Goal: Information Seeking & Learning: Learn about a topic

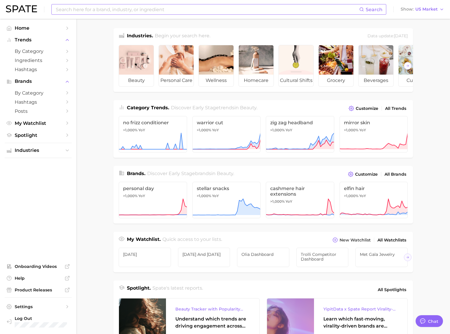
click at [94, 9] on input at bounding box center [207, 9] width 304 height 10
click at [67, 10] on input "bid day" at bounding box center [207, 9] width 304 height 10
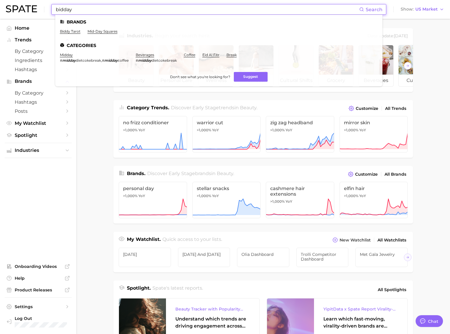
drag, startPoint x: 57, startPoint y: 10, endPoint x: 82, endPoint y: 9, distance: 25.6
click at [82, 9] on input "bidday" at bounding box center [207, 9] width 304 height 10
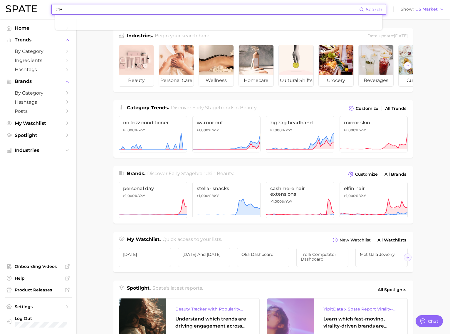
type input "#"
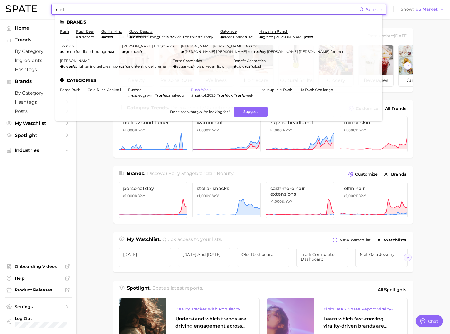
type input "rush"
click at [205, 89] on link "rush week" at bounding box center [201, 90] width 20 height 4
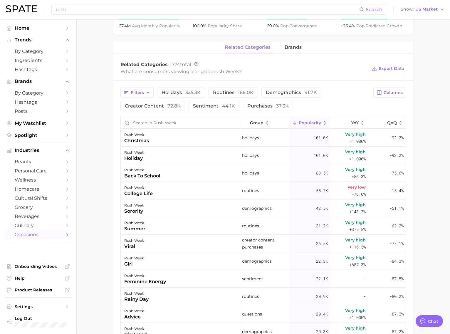
scroll to position [265, 0]
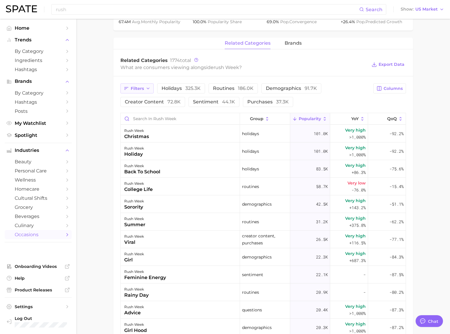
click at [150, 86] on icon "button" at bounding box center [148, 88] width 5 height 5
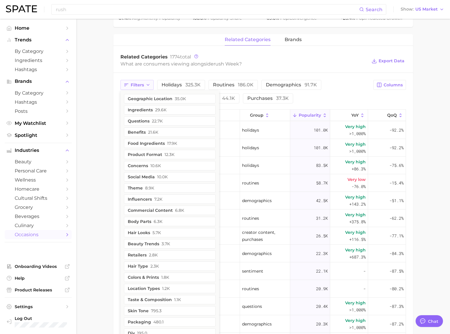
scroll to position [270, 0]
click at [156, 118] on span "22.7k" at bounding box center [157, 120] width 11 height 5
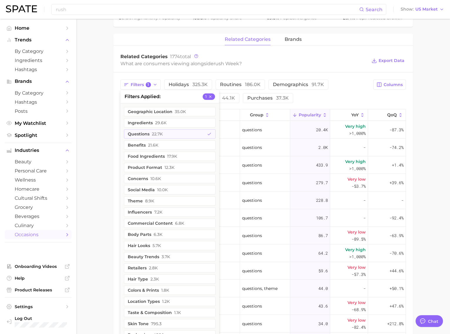
click at [115, 117] on div "Filters 1 filters applied 1 geographic location 35.0k ingredients 29.6k questio…" at bounding box center [263, 261] width 300 height 377
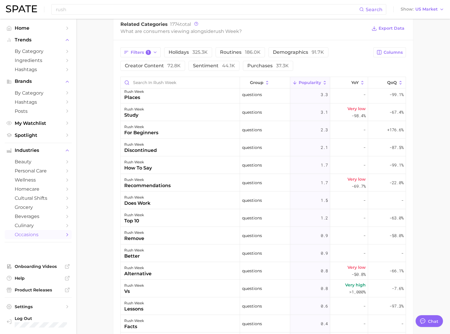
scroll to position [339, 0]
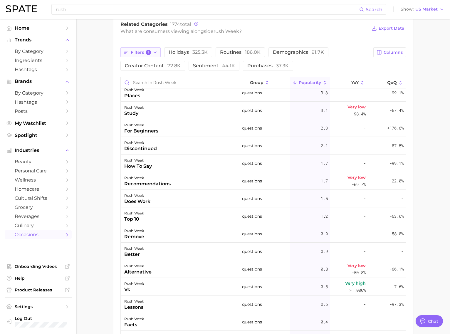
click at [142, 50] on button "Filters 1" at bounding box center [140, 52] width 40 height 10
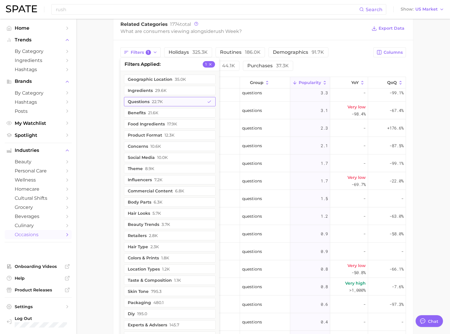
click at [162, 99] on span "22.7k" at bounding box center [157, 101] width 11 height 5
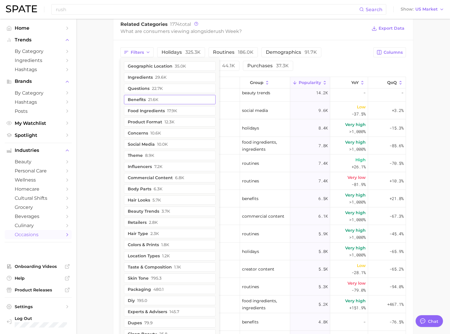
scroll to position [0, 0]
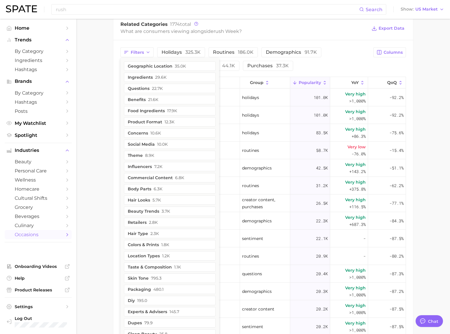
click at [142, 155] on ul "geographic location 35.0k ingredients 29.6k questions 22.7k benefits 21.6k food…" at bounding box center [169, 245] width 99 height 374
click at [142, 152] on button "theme 8.9k" at bounding box center [170, 155] width 92 height 9
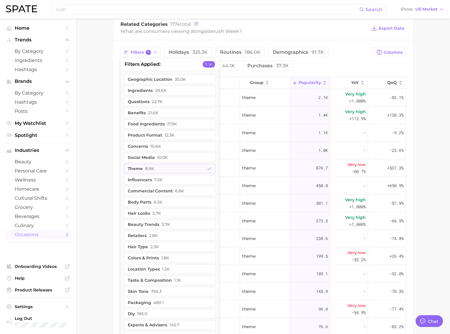
click at [108, 130] on main "1. special occasions 2. events 3. events 4. rush week Overview Google TikTok In…" at bounding box center [263, 81] width 374 height 731
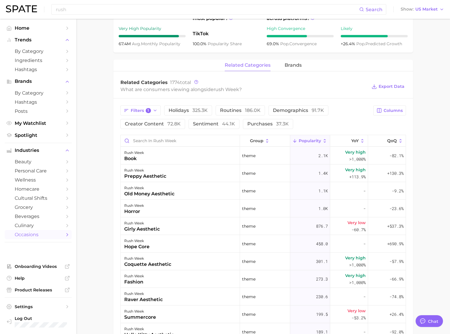
scroll to position [244, 0]
type textarea "x"
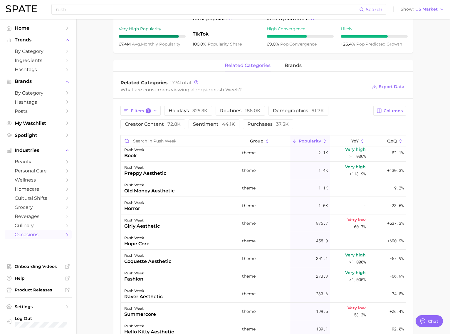
scroll to position [3, 0]
click at [223, 171] on div "rush week preppy aesthetic" at bounding box center [180, 171] width 119 height 18
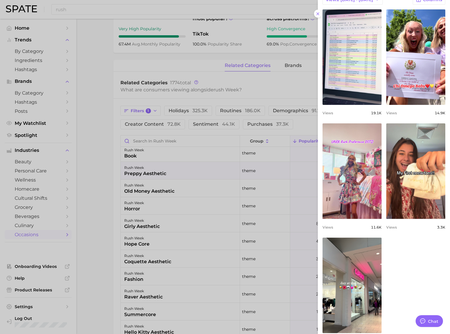
scroll to position [227, 0]
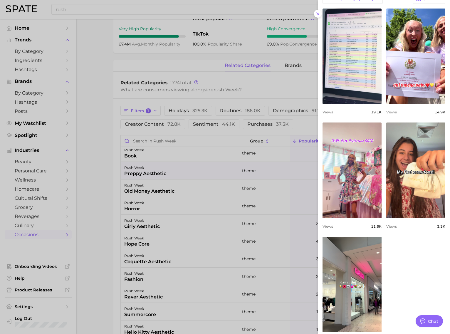
click at [357, 190] on link "view post on TikTok" at bounding box center [351, 169] width 59 height 95
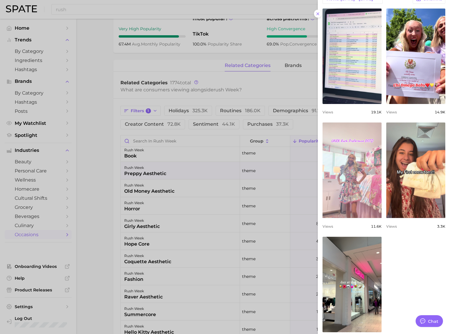
click at [371, 145] on link "view post on TikTok" at bounding box center [351, 169] width 59 height 95
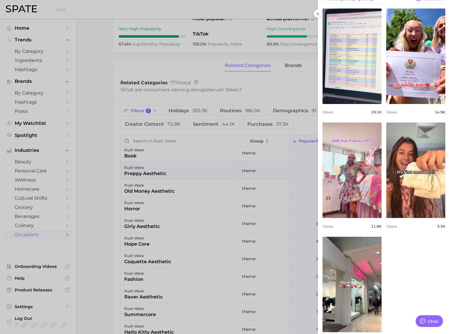
click at [247, 147] on div at bounding box center [225, 167] width 450 height 334
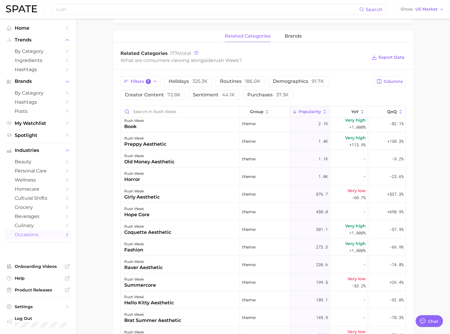
scroll to position [274, 0]
drag, startPoint x: 123, startPoint y: 132, endPoint x: 417, endPoint y: 233, distance: 310.3
click at [417, 233] on main "1. special occasions 2. events 3. events 4. rush week Overview Google TikTok In…" at bounding box center [263, 110] width 374 height 731
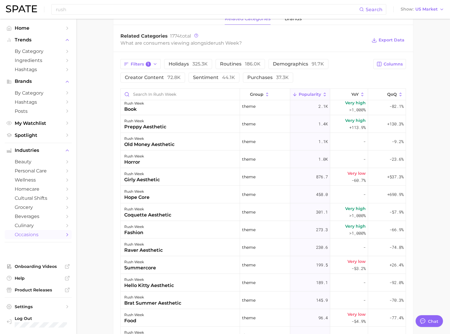
scroll to position [292, 0]
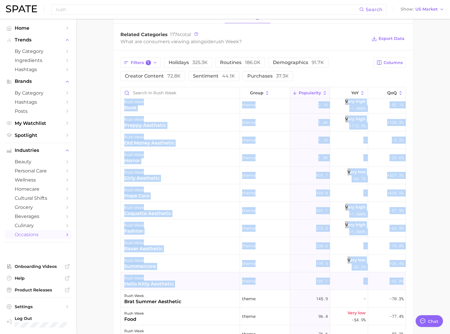
drag, startPoint x: 414, startPoint y: 276, endPoint x: 397, endPoint y: 280, distance: 17.1
click at [397, 280] on main "1. special occasions 2. events 3. events 4. rush week Overview Google TikTok In…" at bounding box center [263, 92] width 374 height 731
copy div "rush week book theme 2.1k Very high >1,000% -82.1% rush week preppy aesthetic t…"
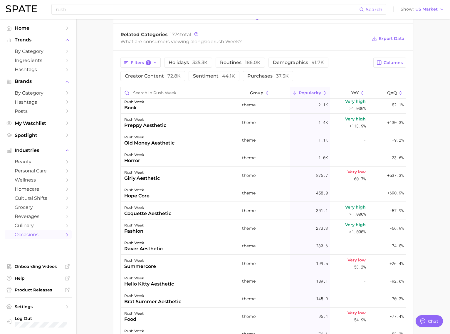
click at [106, 176] on main "1. special occasions 2. events 3. events 4. rush week Overview Google TikTok In…" at bounding box center [263, 92] width 374 height 731
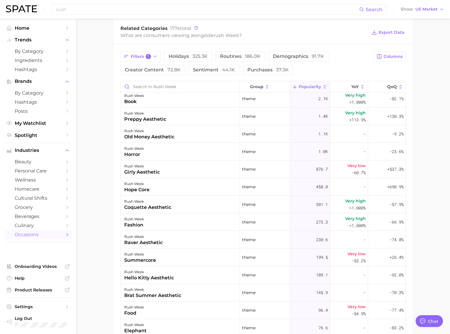
scroll to position [303, 0]
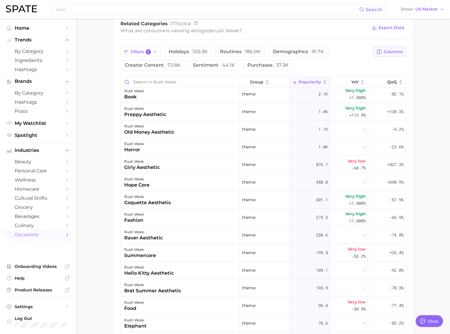
click at [391, 49] on span "Columns" at bounding box center [393, 51] width 19 height 5
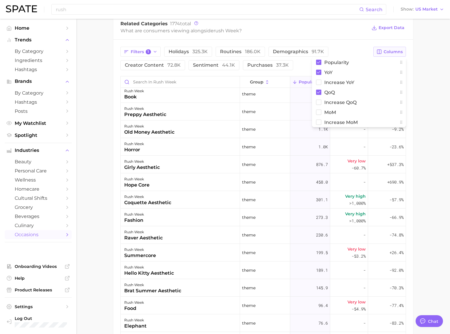
scroll to position [297, 0]
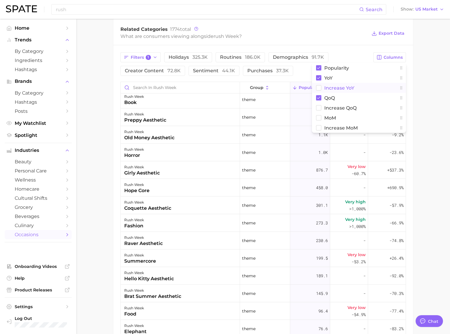
click at [319, 85] on rect at bounding box center [318, 87] width 5 height 5
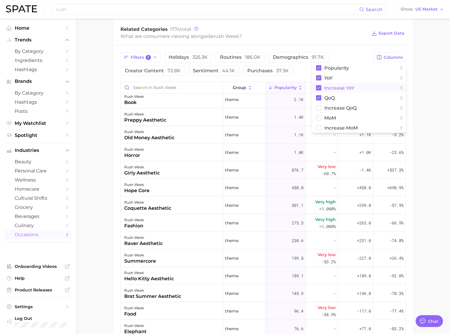
click at [306, 62] on div "Filters 1 holidays 325.3k routines 186.0k demographics 91.7k creator content 72…" at bounding box center [244, 63] width 249 height 23
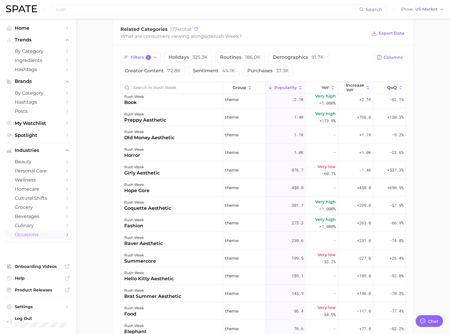
scroll to position [297, 0]
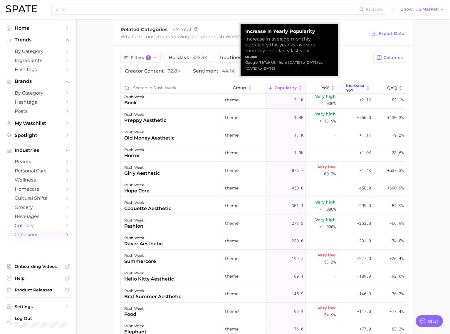
click at [350, 83] on span "Increase YoY" at bounding box center [355, 87] width 18 height 9
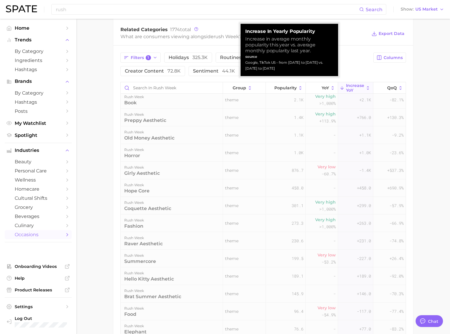
scroll to position [0, 0]
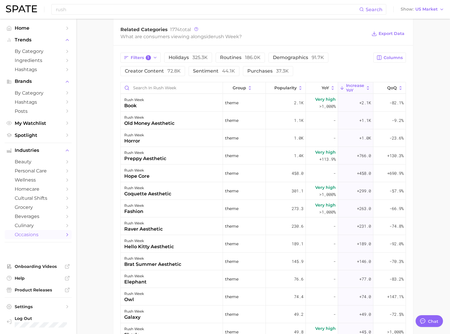
click at [415, 87] on main "1. special occasions 2. events 3. events 4. rush week Overview Google TikTok In…" at bounding box center [263, 87] width 374 height 731
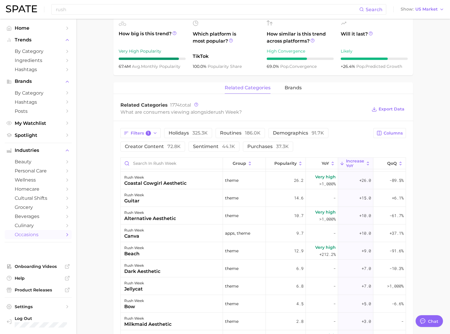
scroll to position [222, 0]
click at [157, 131] on button "Filters 1" at bounding box center [140, 132] width 40 height 10
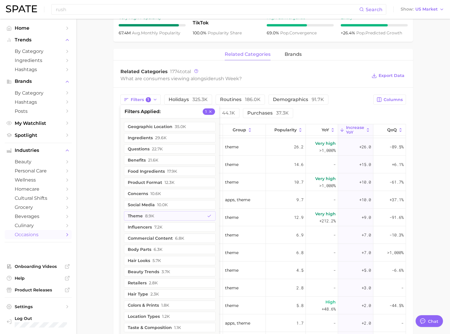
scroll to position [259, 0]
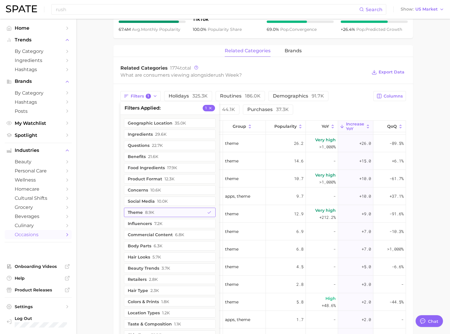
click at [183, 208] on button "theme 8.9k" at bounding box center [170, 212] width 92 height 9
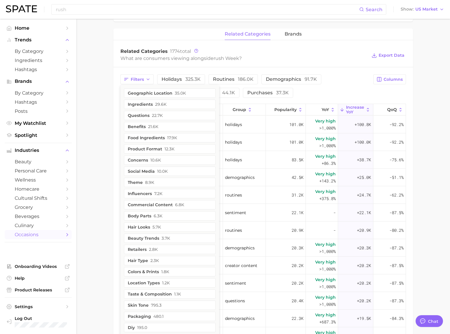
scroll to position [276, 0]
click at [197, 225] on button "hair looks 5.7k" at bounding box center [170, 226] width 92 height 9
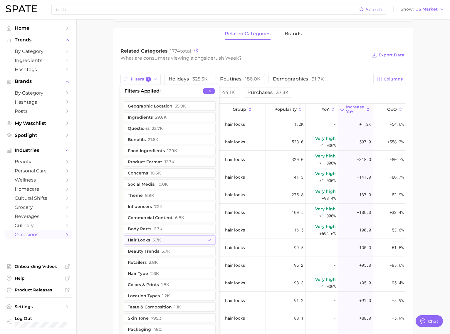
click at [427, 113] on main "1. special occasions 2. events 3. events 4. rush week Overview Google TikTok In…" at bounding box center [263, 108] width 374 height 731
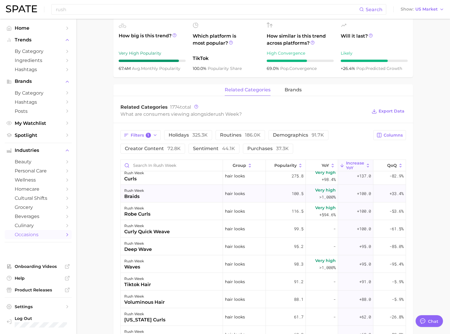
scroll to position [74, 0]
click at [171, 205] on div "rush week robe curls" at bounding box center [172, 213] width 102 height 18
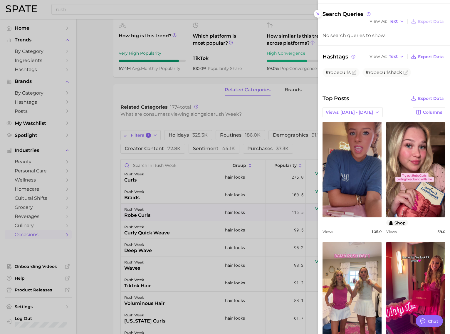
scroll to position [89, 0]
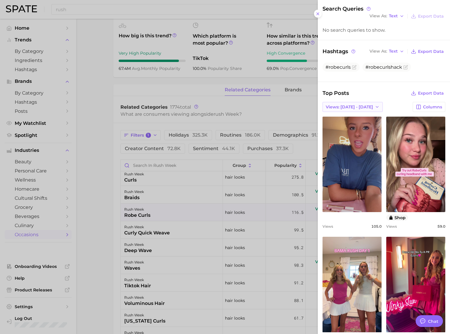
click at [362, 106] on button "Views: [DATE] - [DATE]" at bounding box center [352, 107] width 60 height 10
click at [385, 98] on div "Top Posts Export Data Views: [DATE] - [DATE] Views: [DATE] - [DATE] Total Views…" at bounding box center [383, 275] width 123 height 372
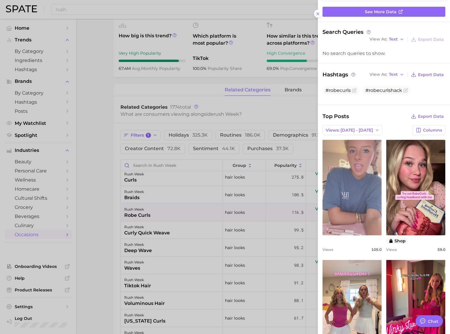
scroll to position [0, 0]
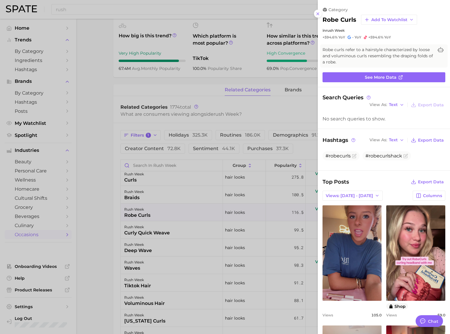
click at [281, 97] on div at bounding box center [225, 167] width 450 height 334
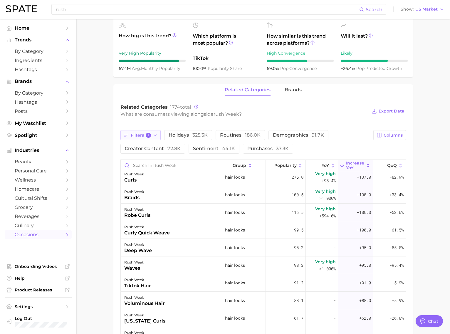
click at [156, 133] on icon "button" at bounding box center [155, 135] width 5 height 5
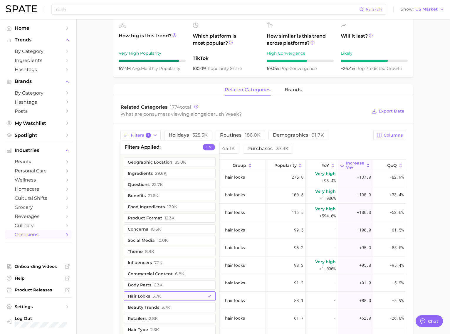
click at [153, 294] on span "5.7k" at bounding box center [156, 296] width 9 height 5
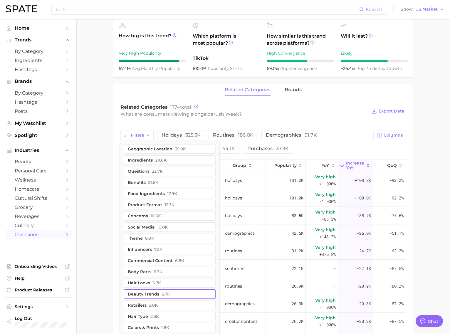
click at [159, 289] on button "beauty trends 3.7k" at bounding box center [170, 293] width 92 height 9
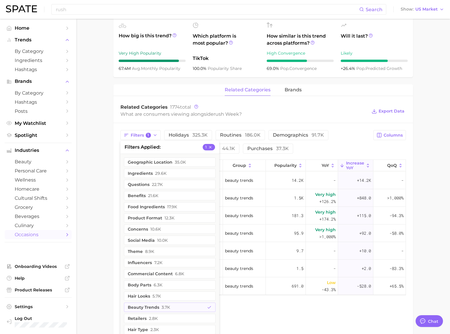
click at [334, 131] on div "Filters 1 filters applied 1 geographic location 35.0k ingredients 29.6k questio…" at bounding box center [244, 141] width 249 height 23
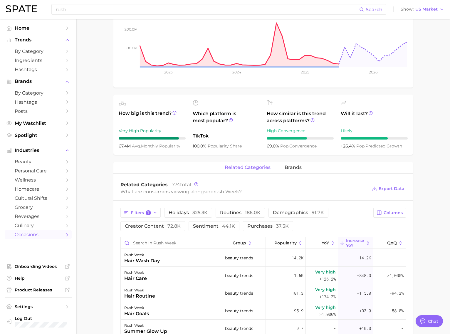
scroll to position [175, 0]
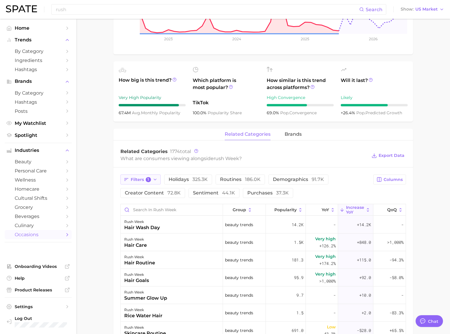
click at [155, 177] on icon "button" at bounding box center [155, 179] width 5 height 5
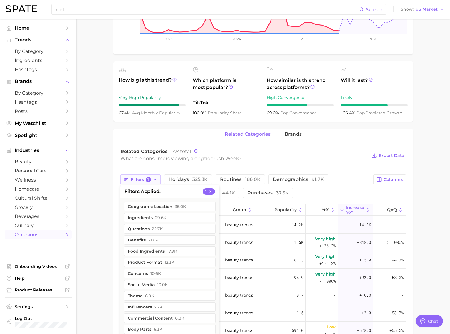
click at [142, 177] on span "Filters 1" at bounding box center [141, 179] width 20 height 5
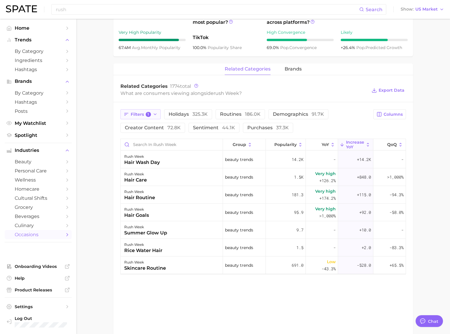
scroll to position [241, 0]
click at [148, 111] on span "1" at bounding box center [148, 113] width 5 height 5
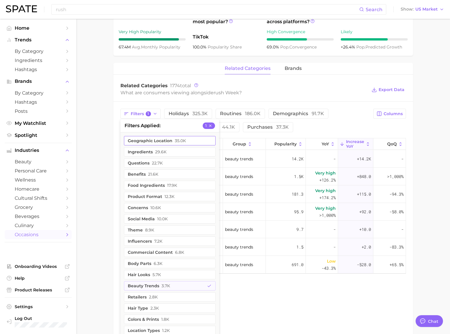
click at [214, 122] on button "1" at bounding box center [209, 125] width 12 height 6
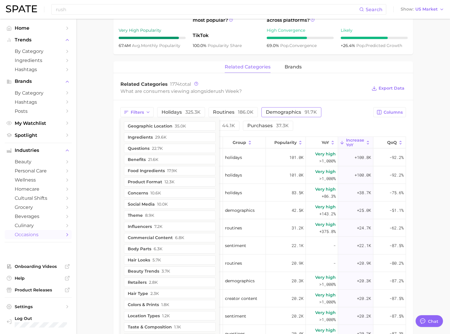
click at [293, 110] on span "demographics 91.7k" at bounding box center [291, 112] width 51 height 5
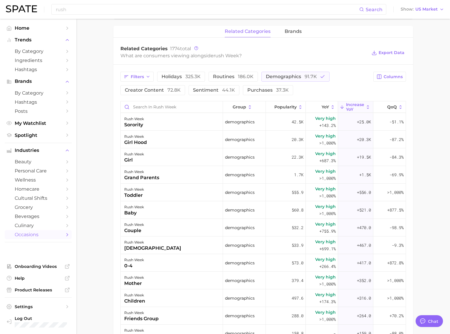
scroll to position [279, 0]
click at [294, 74] on span "demographics 91.7k" at bounding box center [291, 76] width 51 height 5
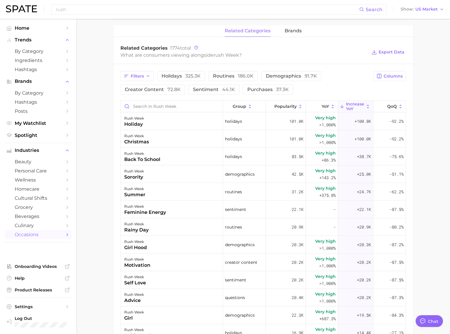
click at [292, 75] on div "Filters holidays 325.3k routines 186.0k demographics 91.7k creator content 72.8…" at bounding box center [244, 82] width 249 height 23
click at [291, 74] on span "demographics 91.7k" at bounding box center [291, 76] width 51 height 5
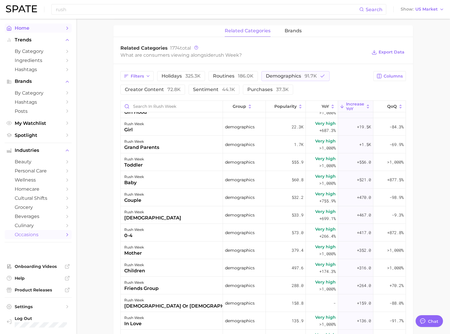
scroll to position [30, 0]
type textarea "x"
